Goal: Information Seeking & Learning: Learn about a topic

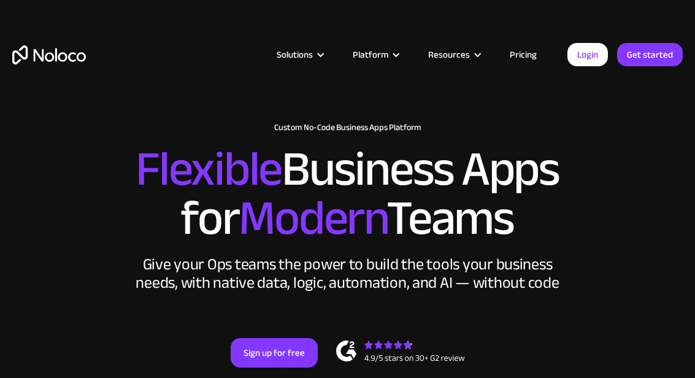
click at [306, 58] on div "Solutions" at bounding box center [295, 55] width 36 height 16
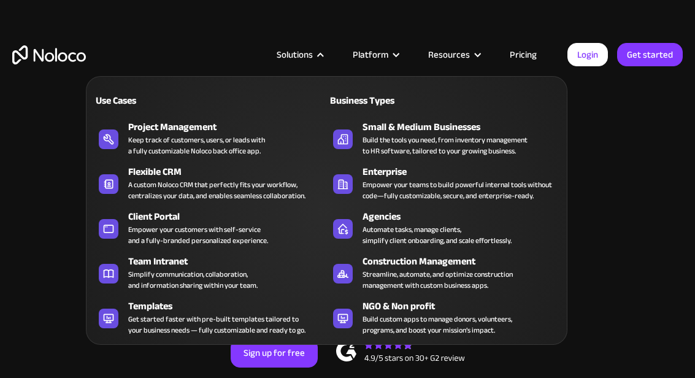
click at [139, 229] on div "Empower your customers with self-service and a fully-branded personalized exper…" at bounding box center [198, 235] width 140 height 22
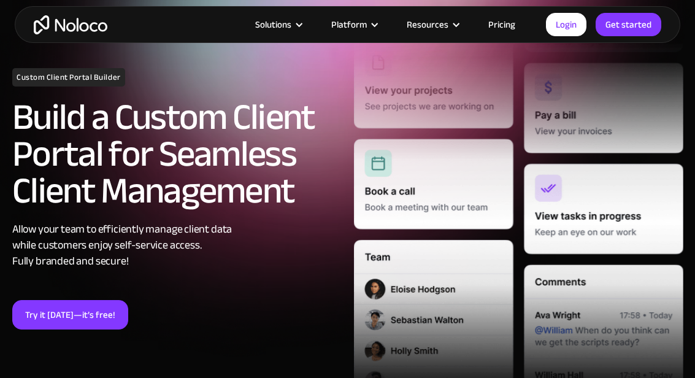
scroll to position [117, 0]
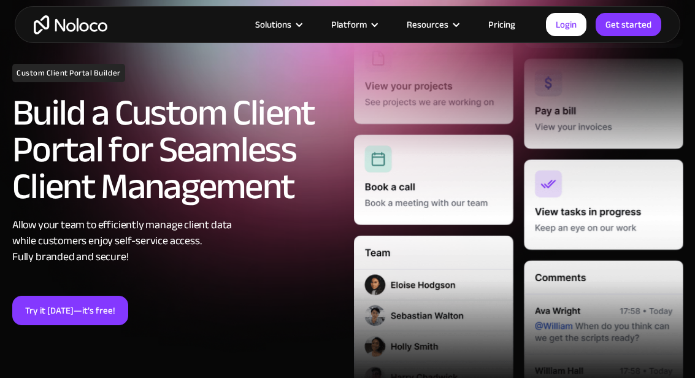
click at [360, 25] on div "Platform" at bounding box center [349, 25] width 36 height 16
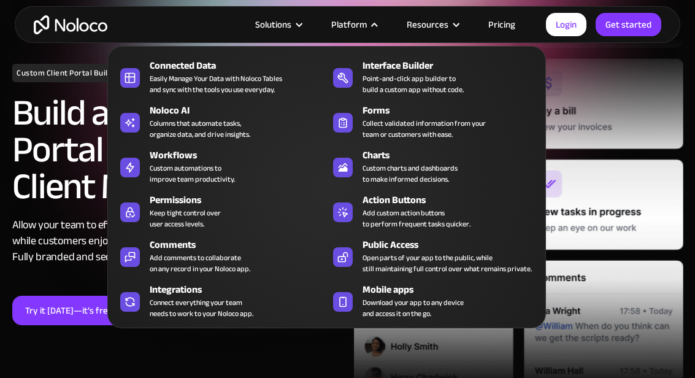
click at [352, 88] on div at bounding box center [343, 78] width 20 height 20
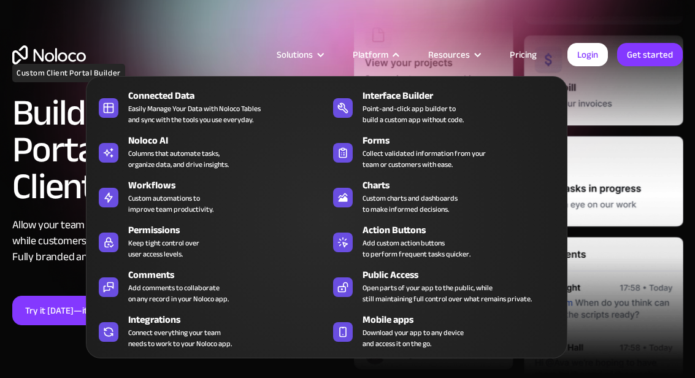
scroll to position [162, 0]
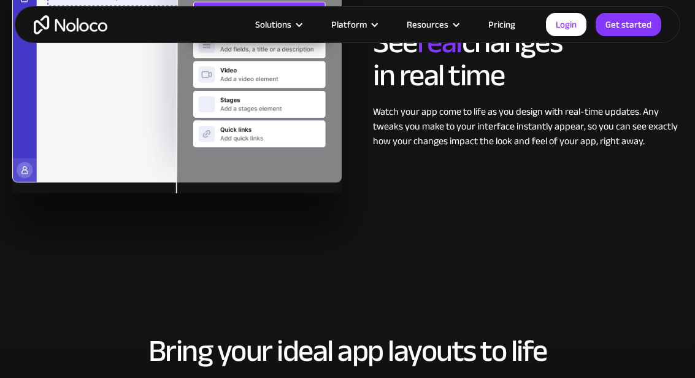
scroll to position [1945, 0]
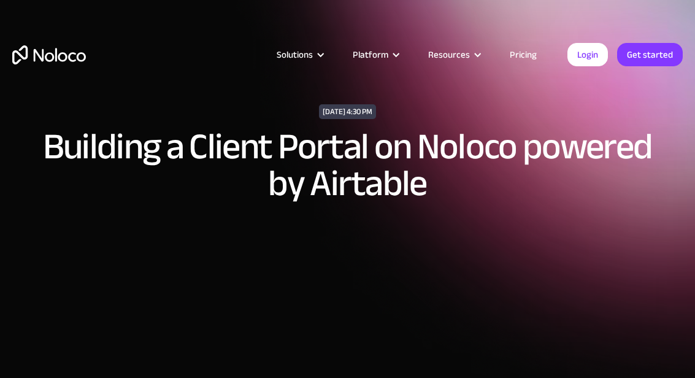
click at [308, 53] on div "Solutions" at bounding box center [295, 55] width 36 height 16
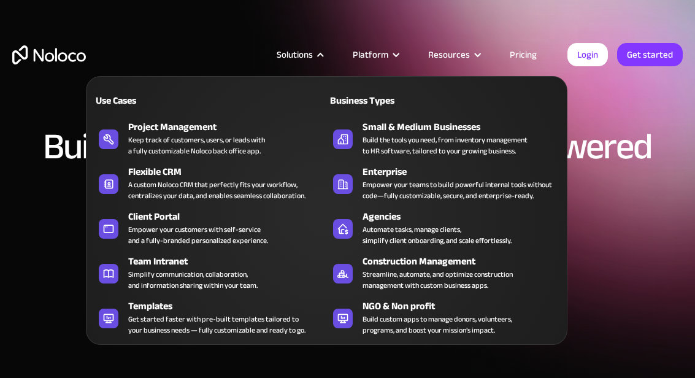
click at [179, 229] on div "Empower your customers with self-service and a fully-branded personalized exper…" at bounding box center [198, 235] width 140 height 22
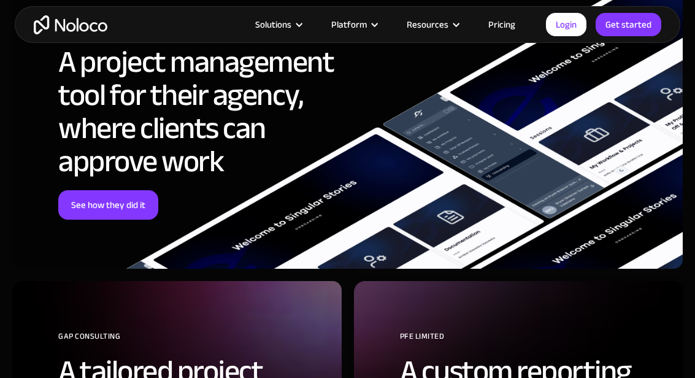
scroll to position [3460, 0]
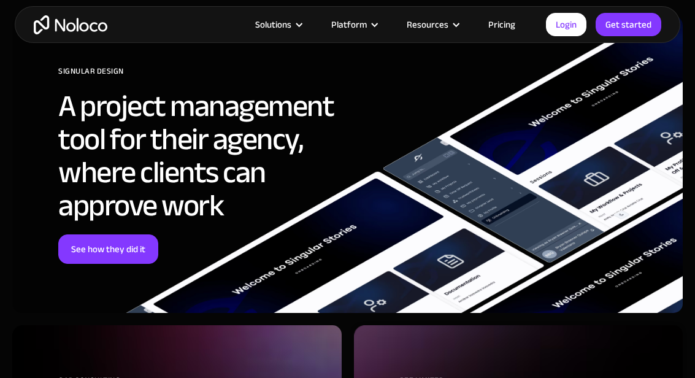
click at [93, 247] on link "See how they did it" at bounding box center [108, 248] width 100 height 29
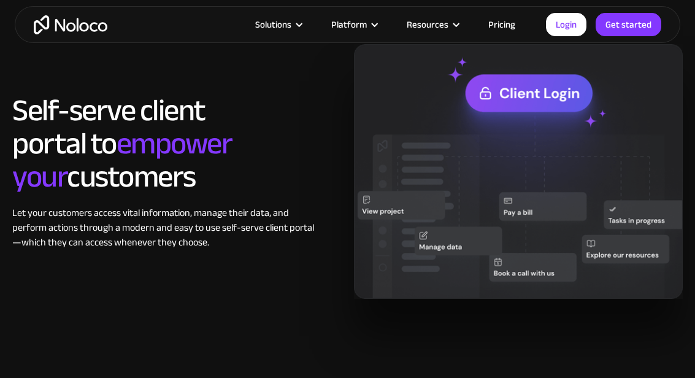
scroll to position [973, 0]
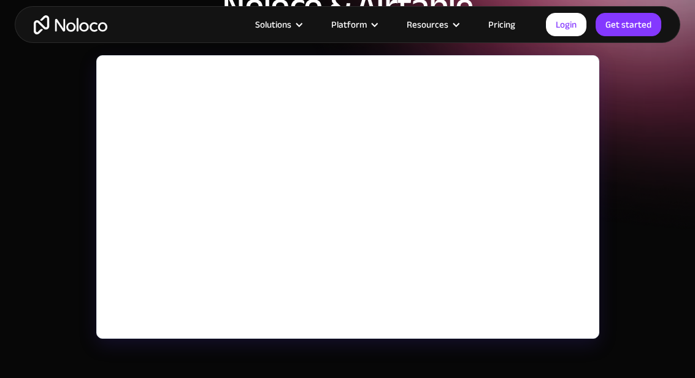
scroll to position [160, 0]
